Goal: Information Seeking & Learning: Learn about a topic

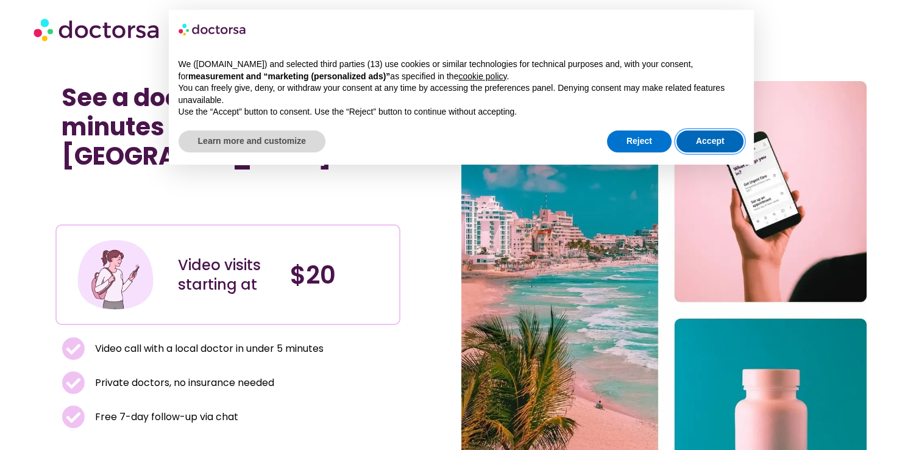
click at [685, 139] on button "Accept" at bounding box center [710, 141] width 68 height 22
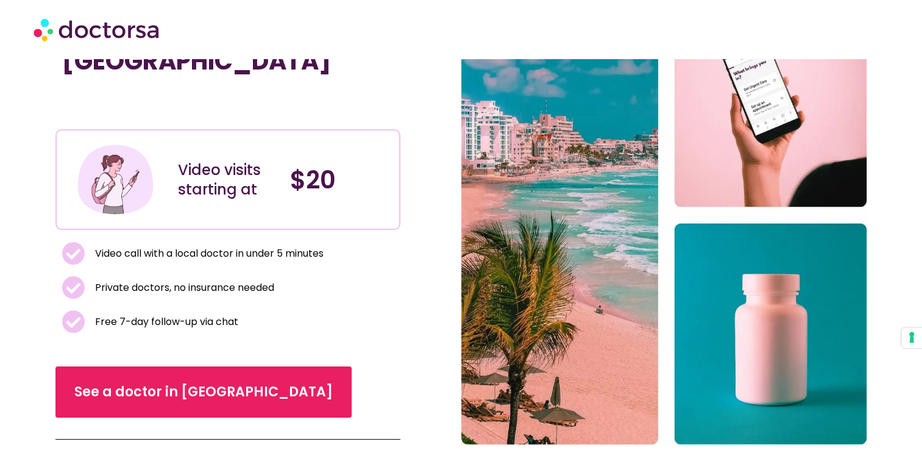
scroll to position [101, 0]
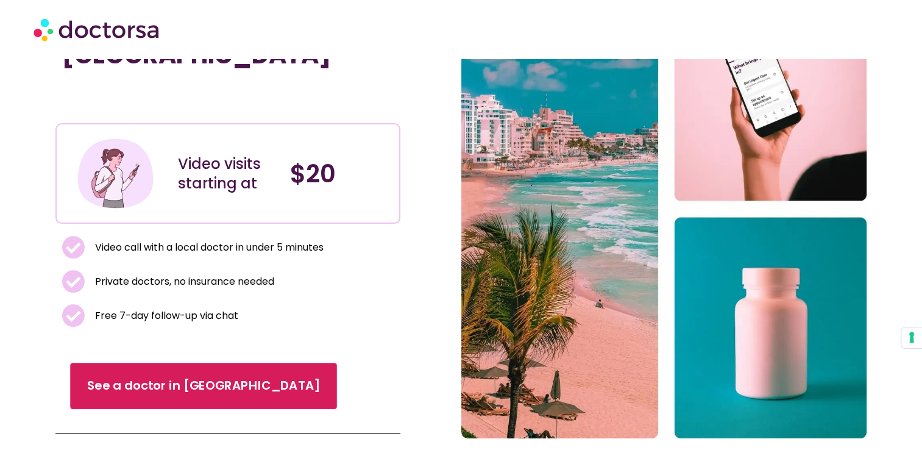
click at [200, 363] on link "See a doctor in Mexico" at bounding box center [203, 386] width 266 height 46
